Goal: Book appointment/travel/reservation

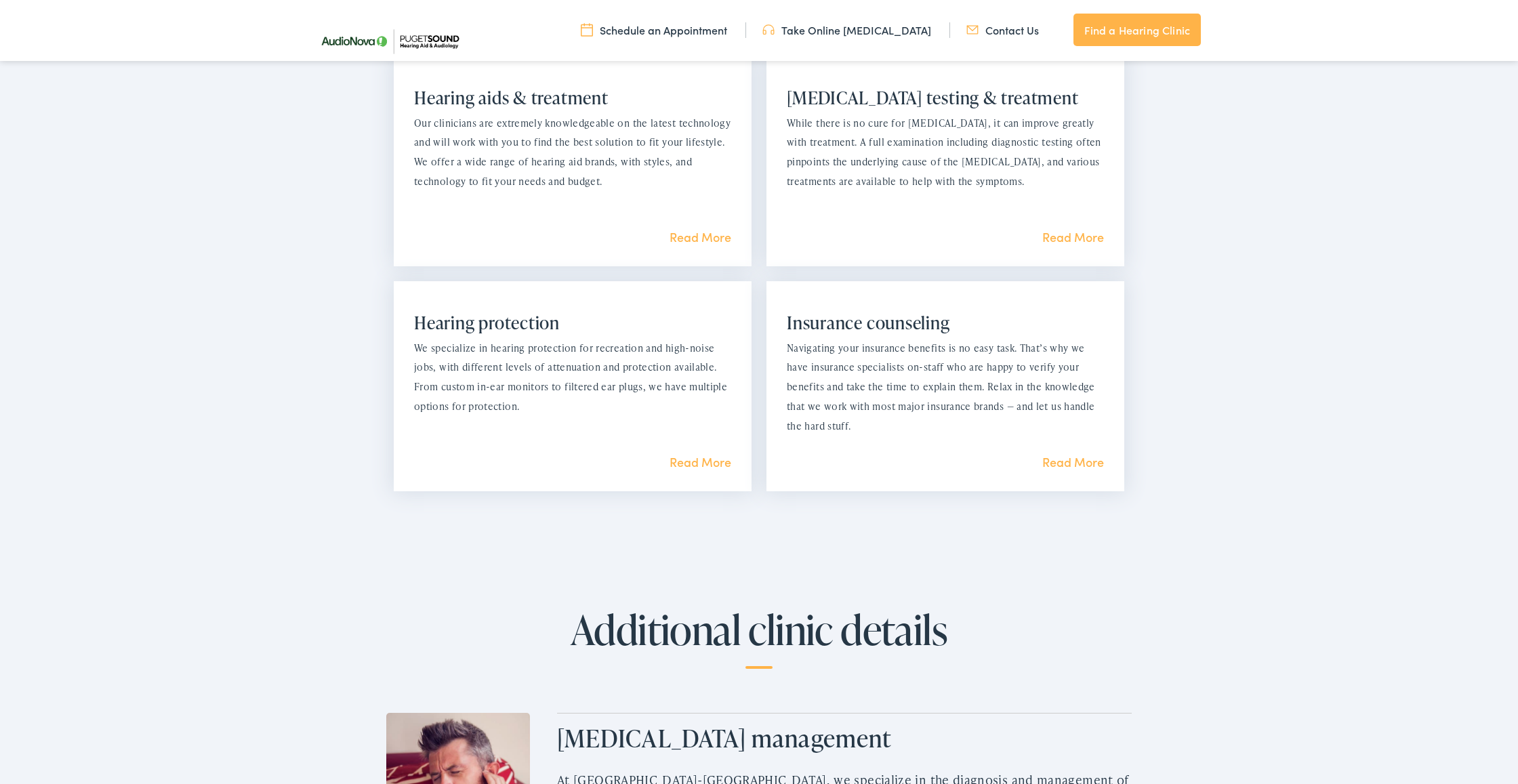
scroll to position [1229, 0]
click at [1073, 451] on link "Read More" at bounding box center [1073, 459] width 62 height 17
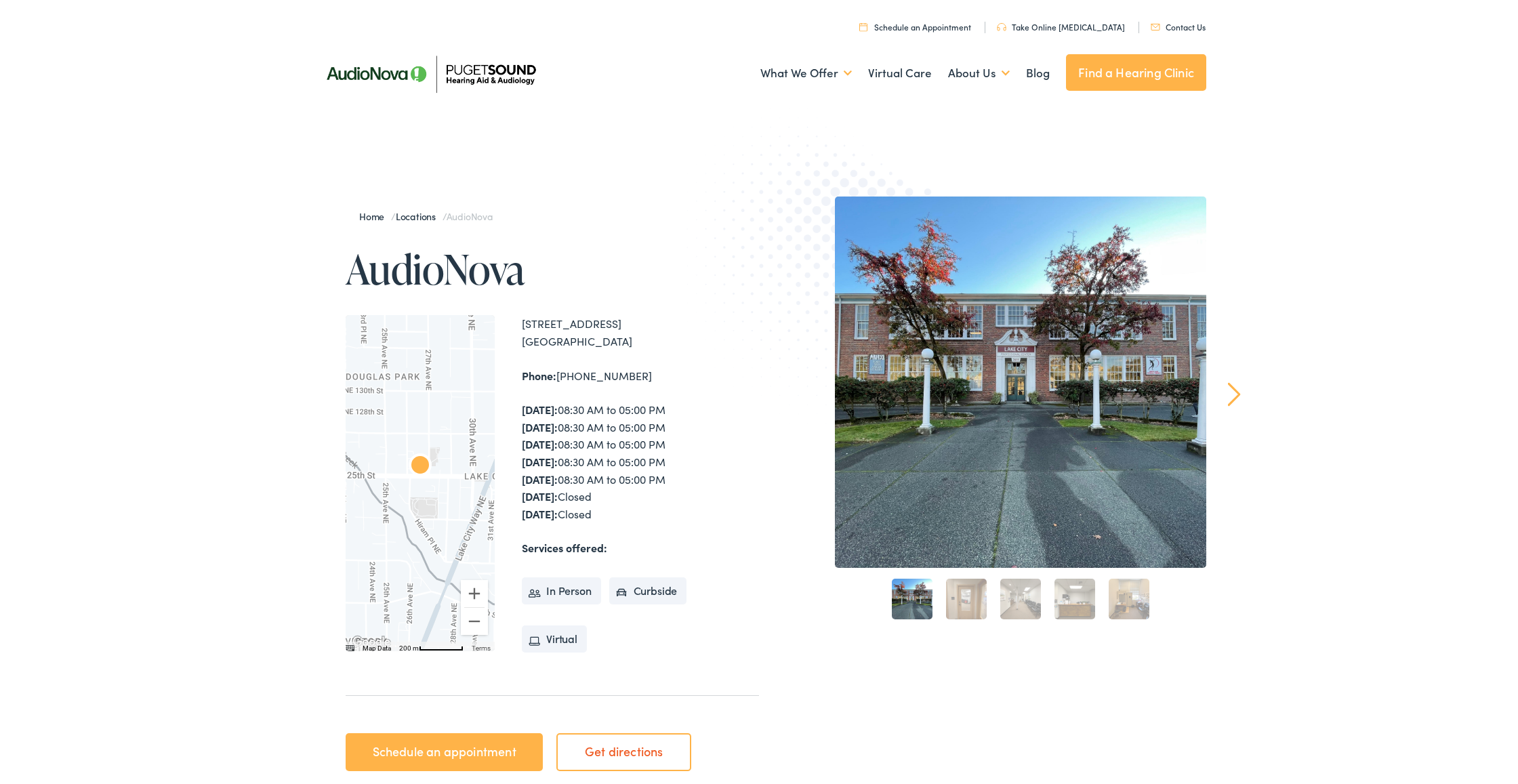
scroll to position [0, 0]
click at [425, 741] on link "Schedule an appointment" at bounding box center [444, 751] width 197 height 38
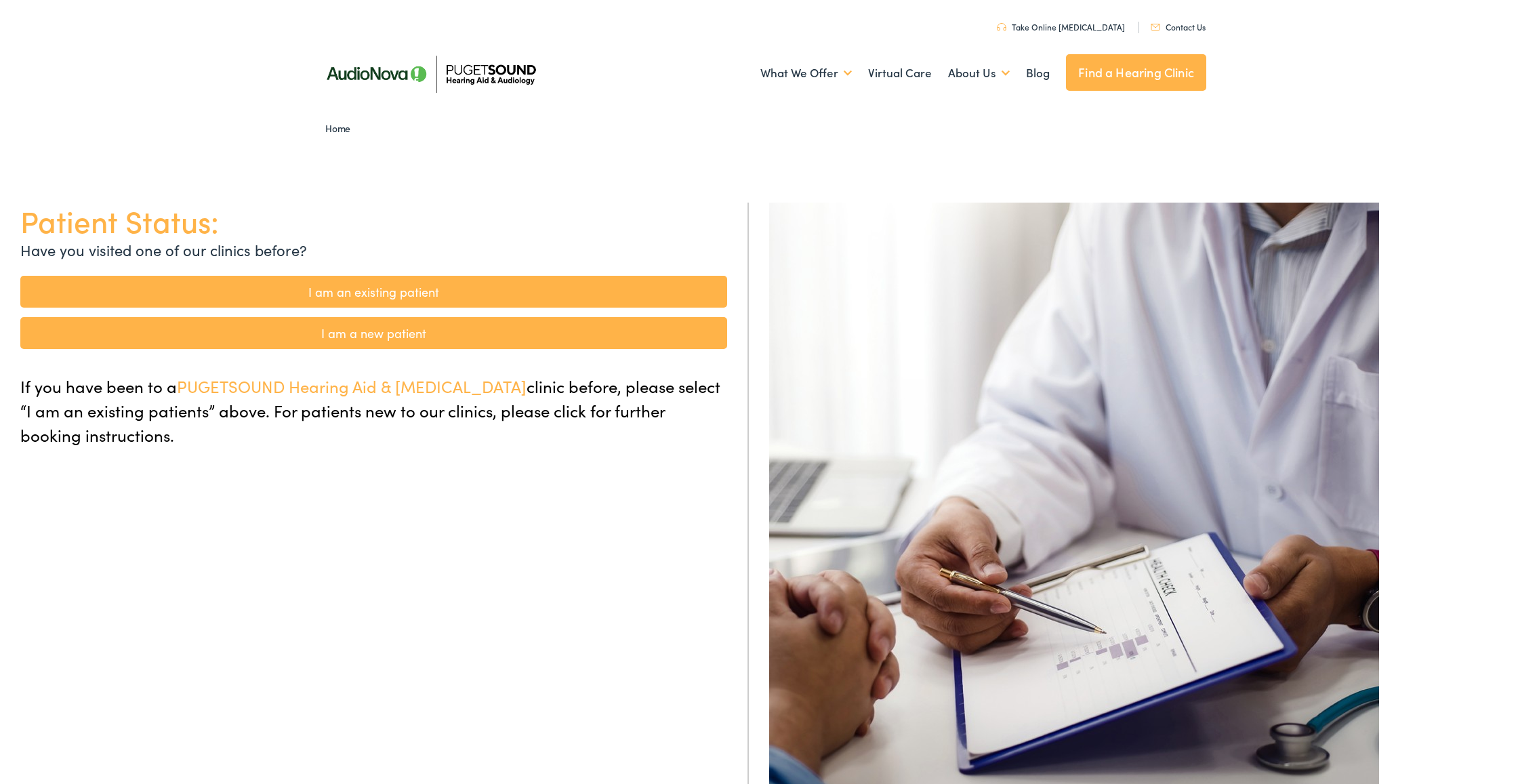
click at [411, 332] on link "I am a new patient" at bounding box center [374, 333] width 707 height 32
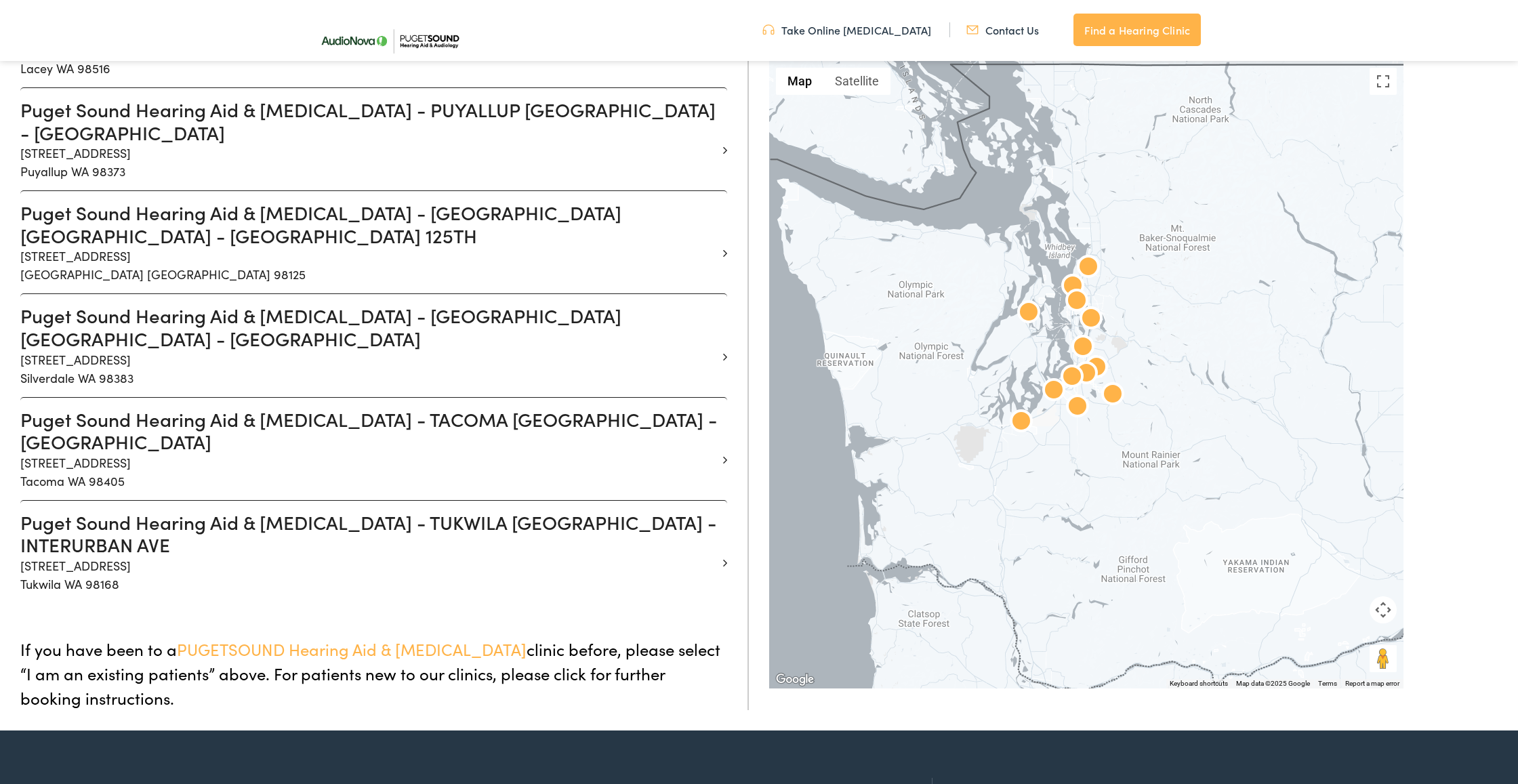
scroll to position [1163, 0]
click at [1076, 297] on img at bounding box center [1077, 302] width 33 height 33
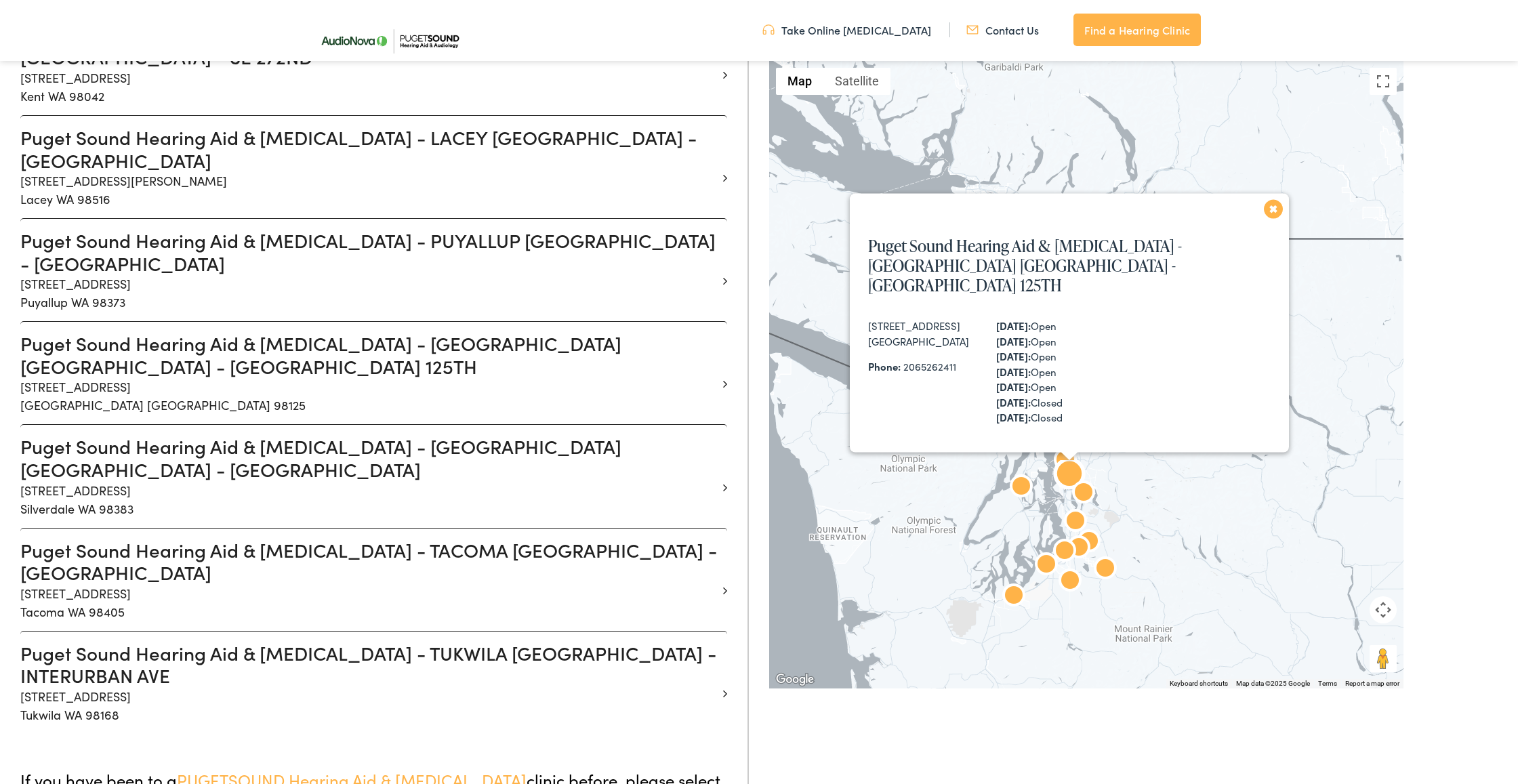
scroll to position [1032, 0]
